Goal: Book appointment/travel/reservation

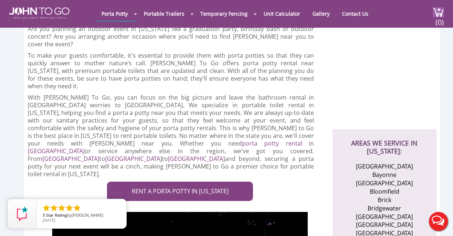
scroll to position [162, 0]
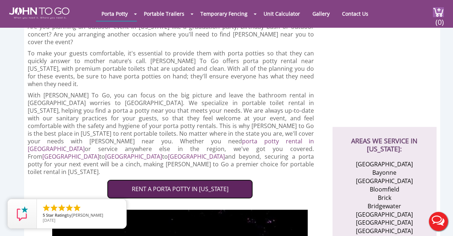
click at [188, 180] on link "RENT A PORTA POTTY IN NEW JERSEY" at bounding box center [180, 189] width 146 height 19
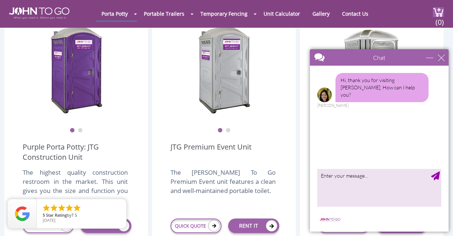
click at [440, 57] on div "close" at bounding box center [441, 57] width 7 height 7
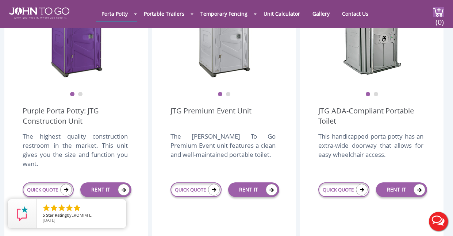
scroll to position [264, 0]
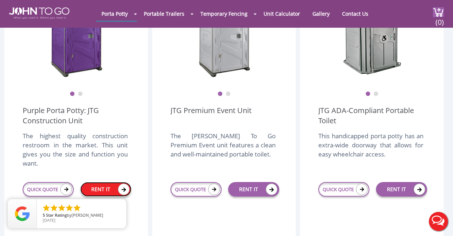
click at [109, 182] on link "RENT IT" at bounding box center [105, 189] width 51 height 15
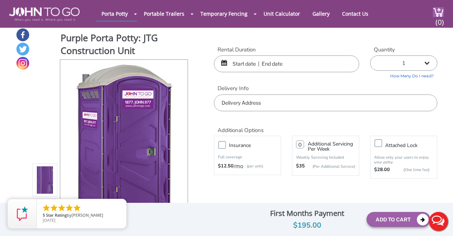
scroll to position [5, 0]
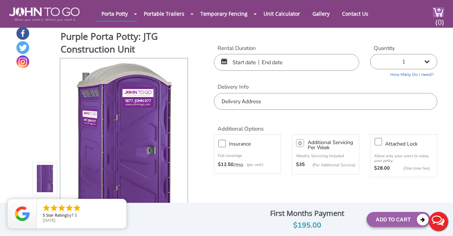
click at [237, 61] on input "text" at bounding box center [286, 62] width 145 height 17
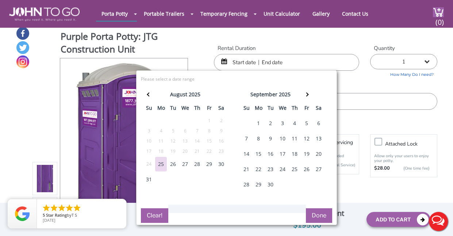
click at [150, 180] on div "31" at bounding box center [149, 179] width 12 height 15
click at [259, 121] on div "1" at bounding box center [259, 123] width 12 height 15
type input "[DATE] to [DATE]"
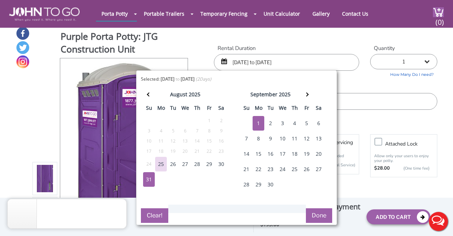
click at [155, 177] on td "1" at bounding box center [161, 179] width 12 height 15
click at [147, 181] on div "31" at bounding box center [149, 179] width 12 height 15
click at [279, 61] on input "[DATE] to [DATE]" at bounding box center [286, 62] width 145 height 17
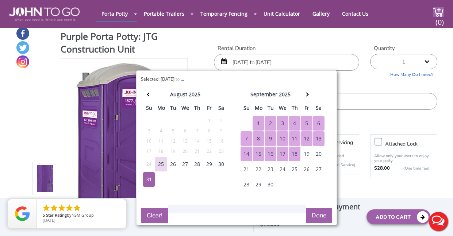
click at [318, 218] on button "Done" at bounding box center [319, 215] width 26 height 15
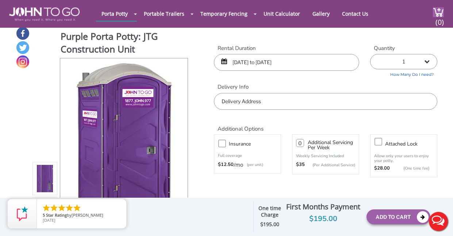
click at [236, 110] on div "Additional Options" at bounding box center [325, 121] width 234 height 23
click at [238, 100] on input "text" at bounding box center [325, 101] width 223 height 17
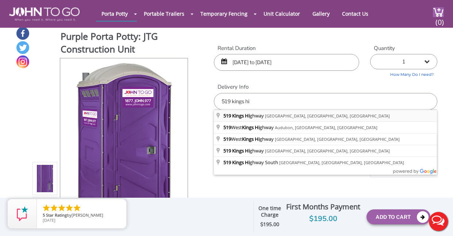
type input "[STREET_ADDRESS]"
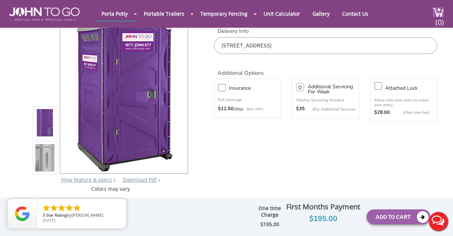
scroll to position [63, 0]
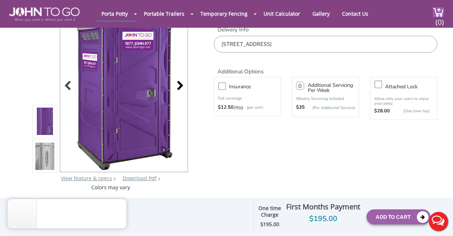
click at [181, 86] on div at bounding box center [178, 86] width 10 height 10
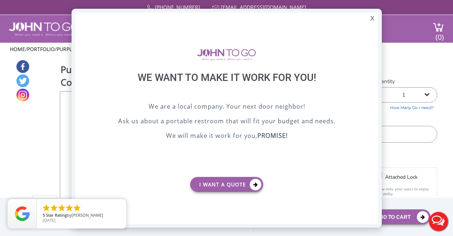
scroll to position [0, 0]
click at [372, 20] on div "X" at bounding box center [371, 18] width 11 height 12
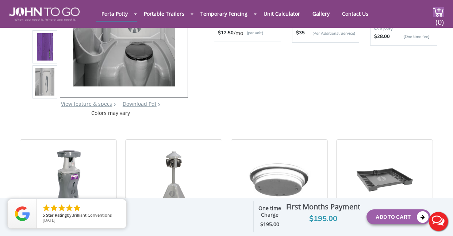
scroll to position [135, 0]
